Goal: Check status: Check status

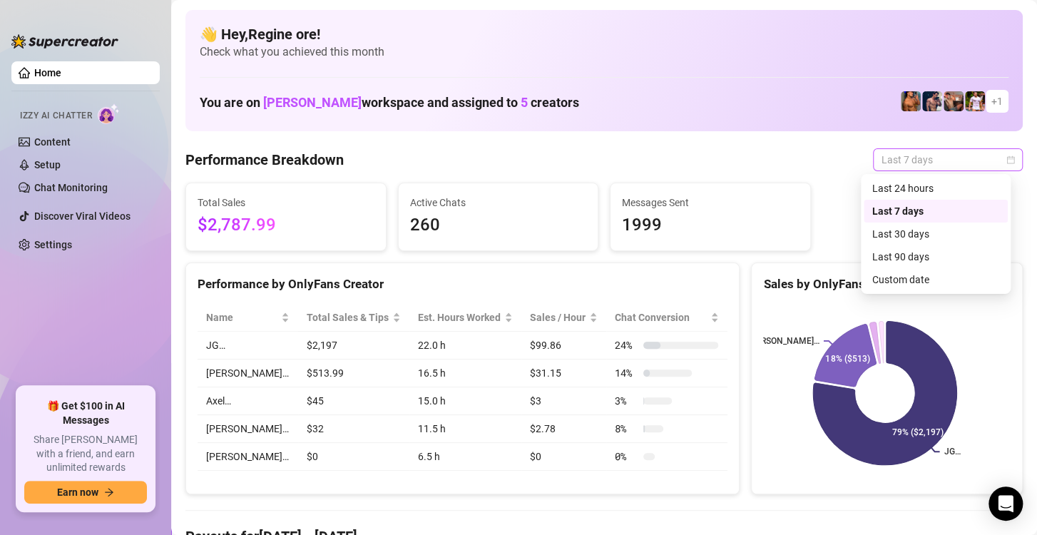
click at [936, 161] on span "Last 7 days" at bounding box center [947, 159] width 133 height 21
click at [911, 282] on div "Custom date" at bounding box center [935, 280] width 127 height 16
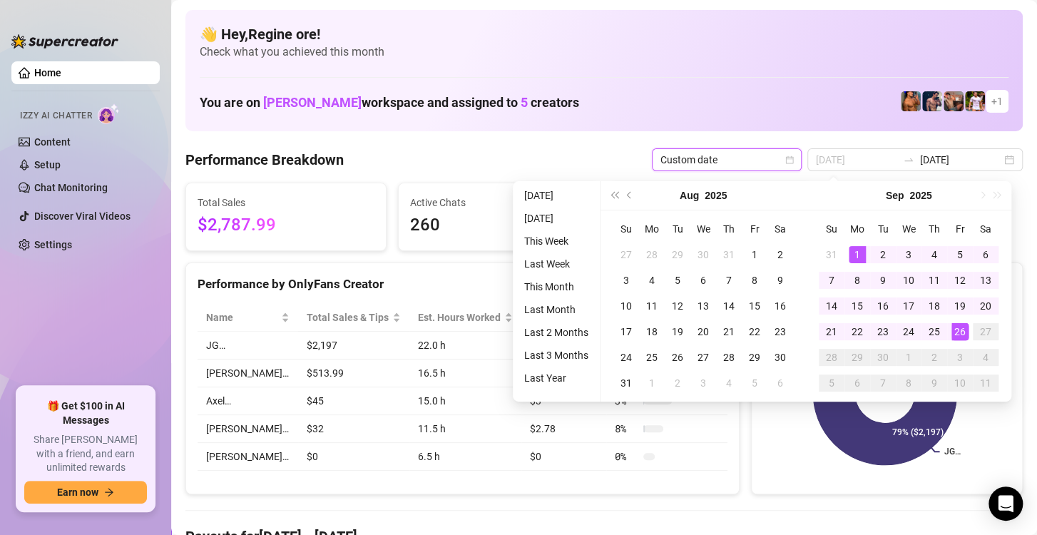
type input "2025-09-01"
click at [858, 250] on div "1" at bounding box center [856, 254] width 17 height 17
type input "[DATE]"
click at [959, 325] on div "26" at bounding box center [959, 331] width 17 height 17
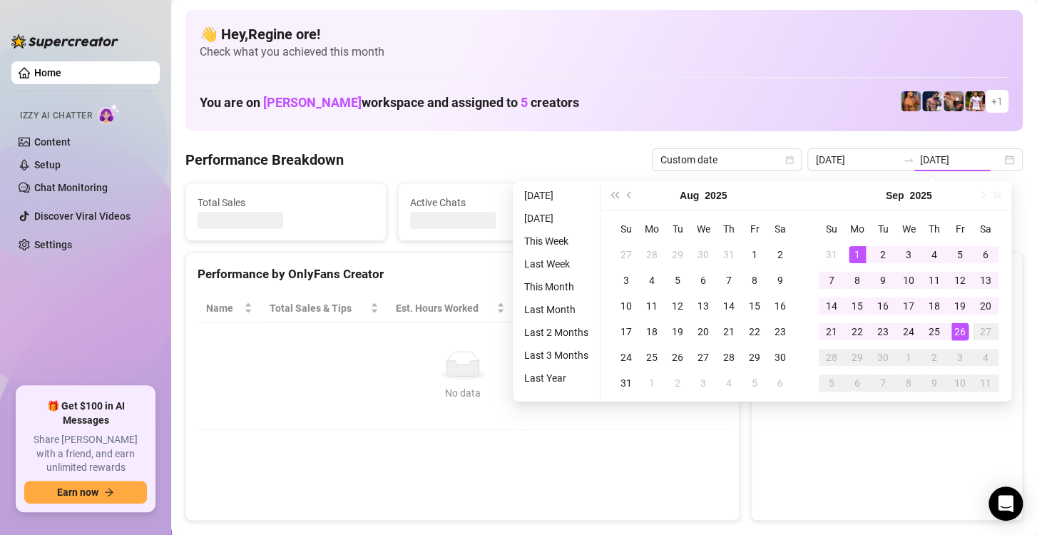
type input "2025-09-01"
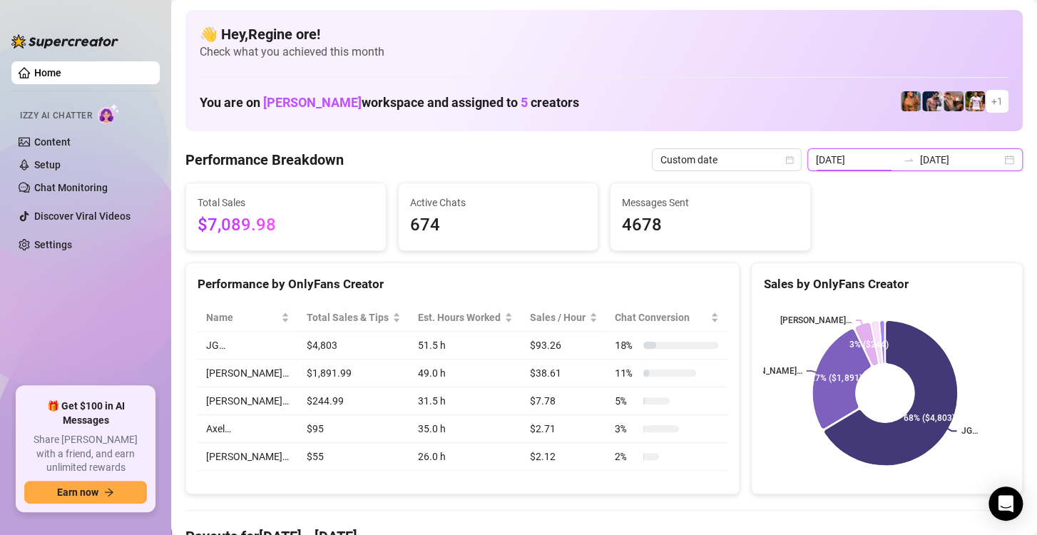
click at [850, 165] on input "2025-09-01" at bounding box center [856, 160] width 81 height 16
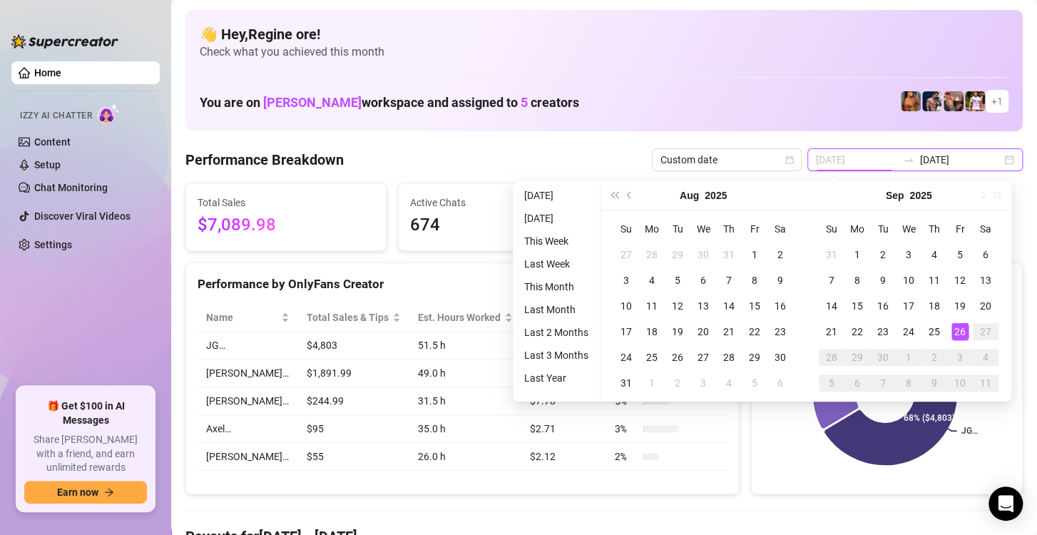
type input "[DATE]"
click at [957, 329] on div "26" at bounding box center [959, 331] width 17 height 17
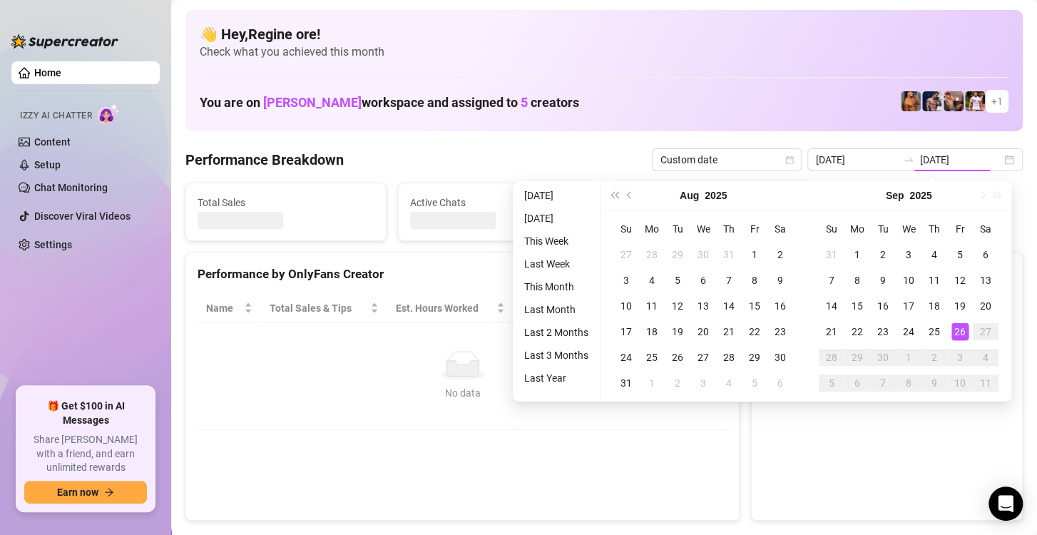
type input "[DATE]"
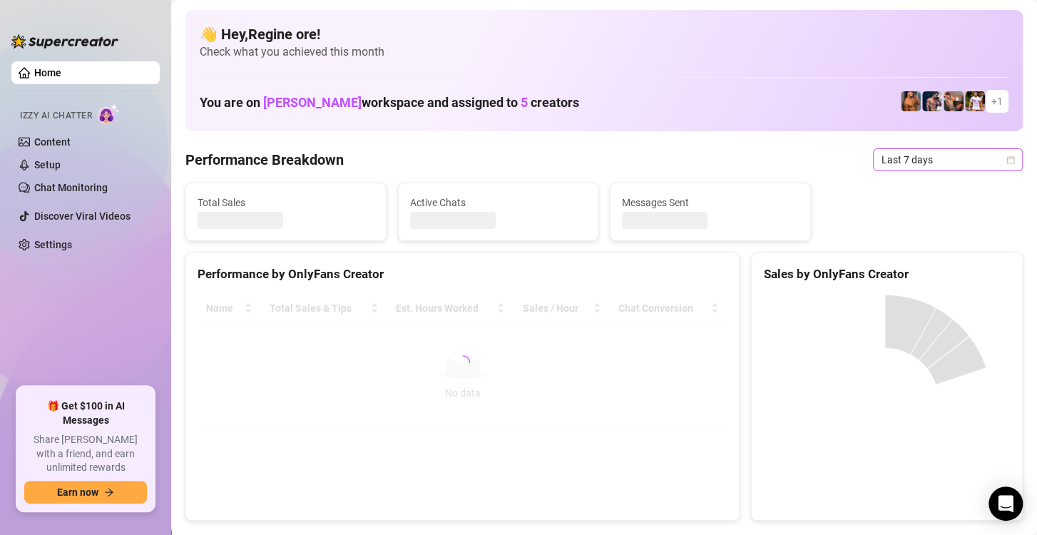
click at [932, 160] on span "Last 7 days" at bounding box center [947, 159] width 133 height 21
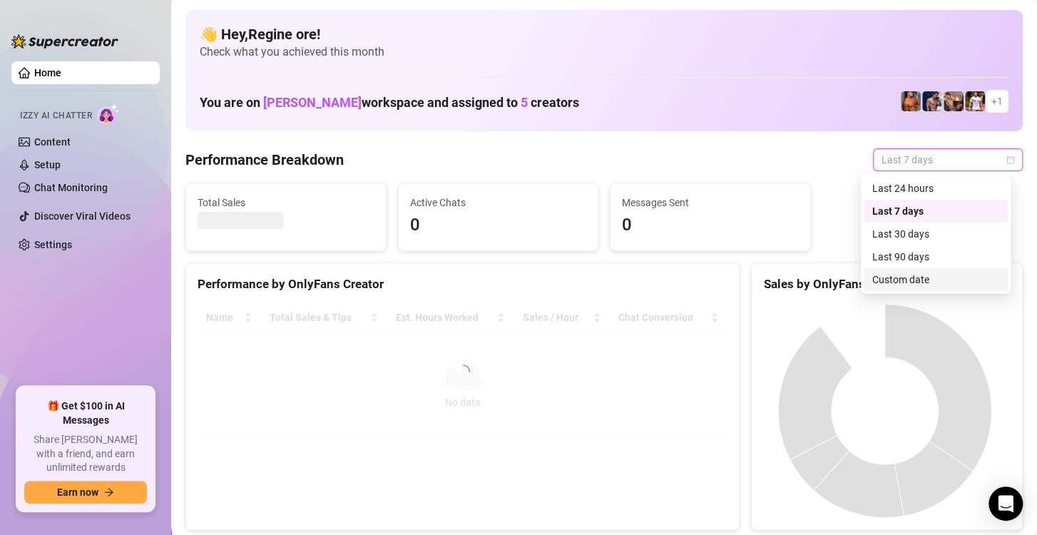
click at [880, 284] on div "Custom date" at bounding box center [935, 280] width 127 height 16
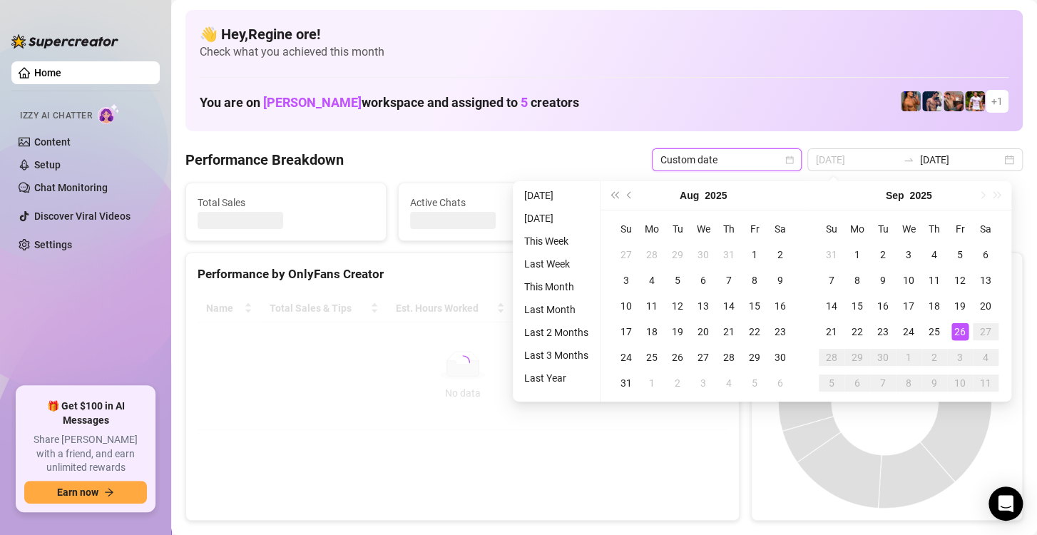
click at [962, 331] on div "26" at bounding box center [959, 331] width 17 height 17
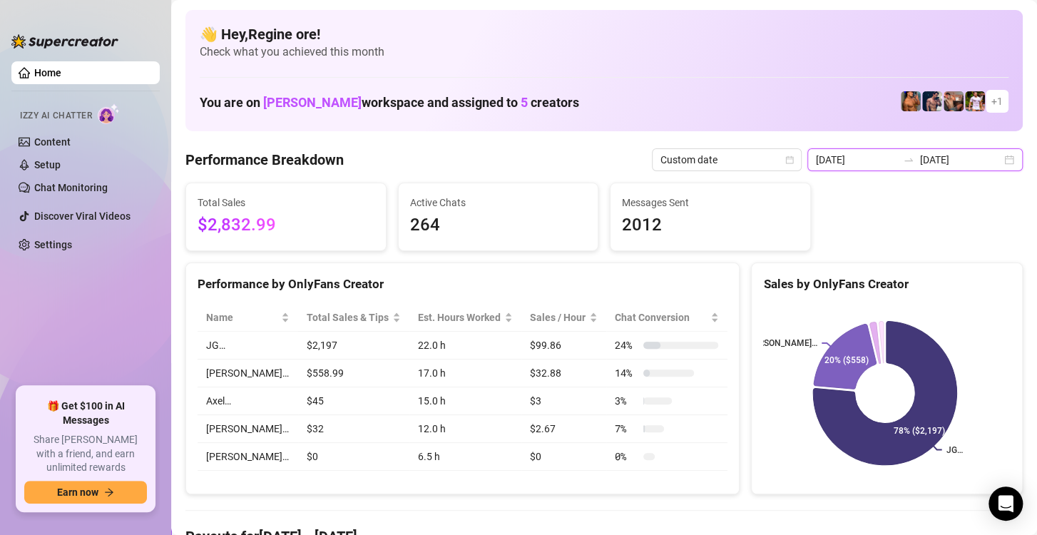
click at [860, 155] on input "[DATE]" at bounding box center [856, 160] width 81 height 16
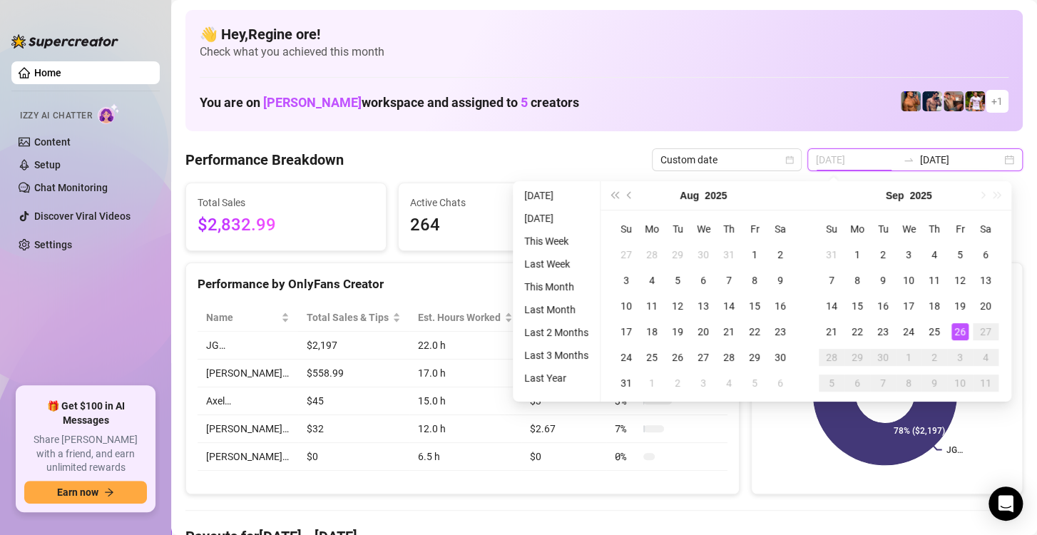
type input "[DATE]"
click at [957, 330] on div "26" at bounding box center [959, 331] width 17 height 17
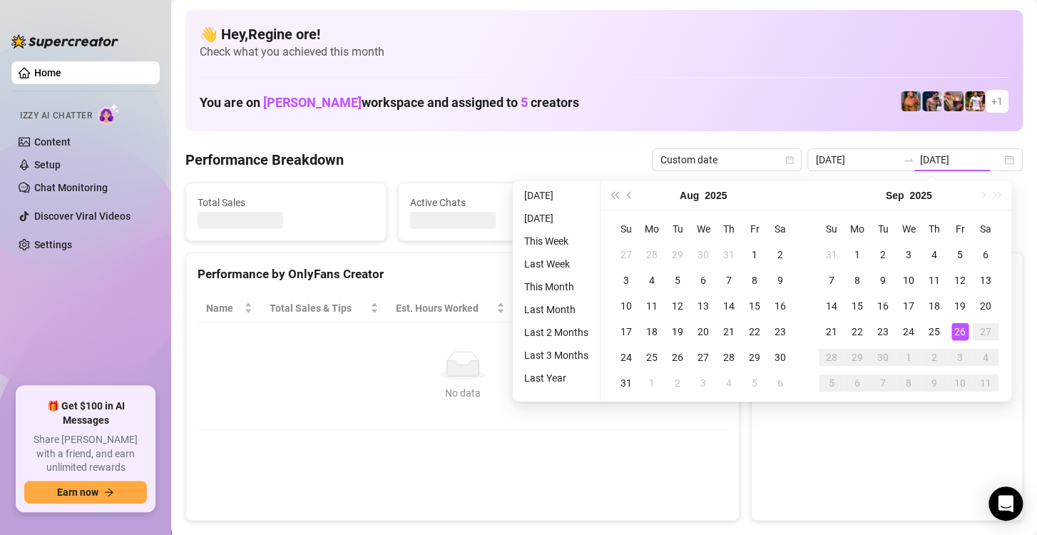
type input "[DATE]"
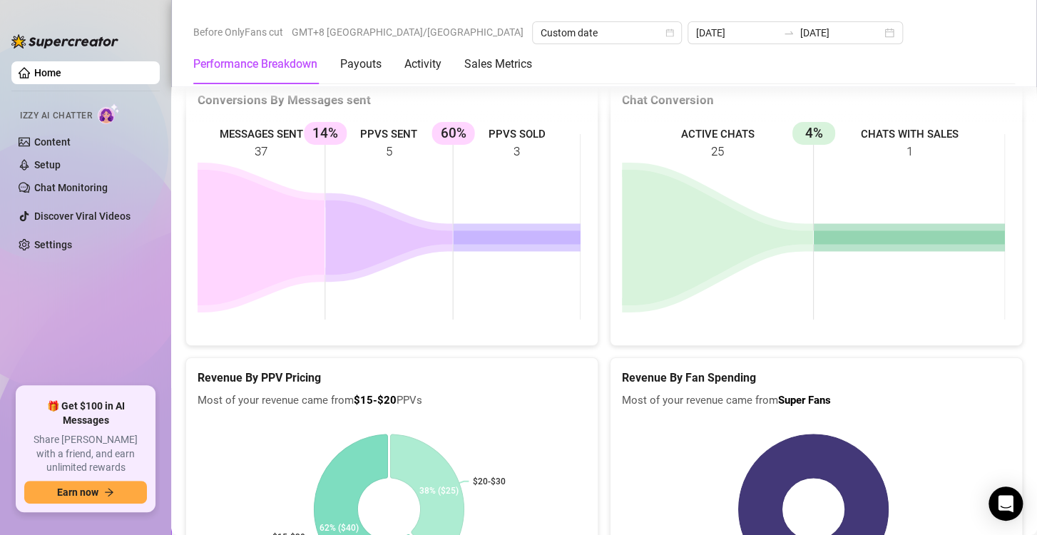
scroll to position [2203, 0]
